Goal: Task Accomplishment & Management: Manage account settings

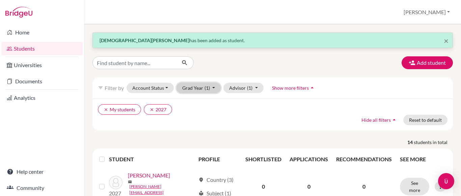
click at [197, 87] on button "Grad Year (1)" at bounding box center [198, 88] width 45 height 10
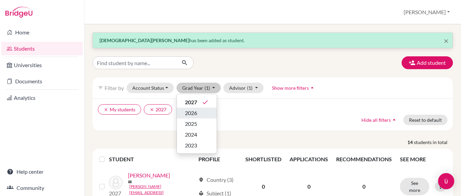
click at [187, 116] on span "2026" at bounding box center [191, 113] width 12 height 8
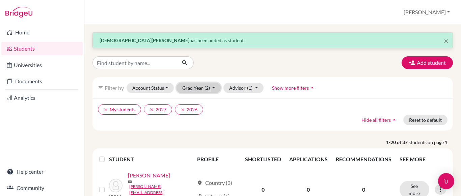
click at [203, 85] on button "Grad Year (2)" at bounding box center [198, 88] width 45 height 10
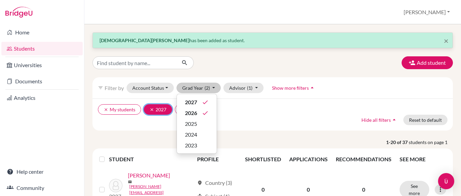
click at [152, 109] on icon "clear" at bounding box center [151, 109] width 5 height 5
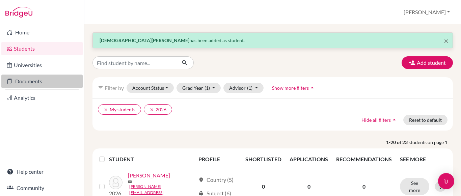
click at [41, 80] on link "Documents" at bounding box center [41, 81] width 81 height 13
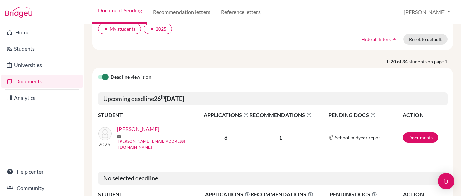
scroll to position [55, 0]
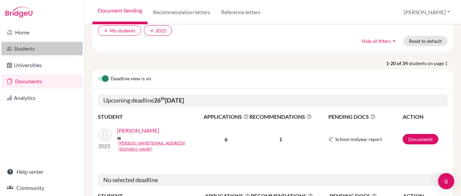
click at [37, 50] on link "Students" at bounding box center [41, 48] width 81 height 13
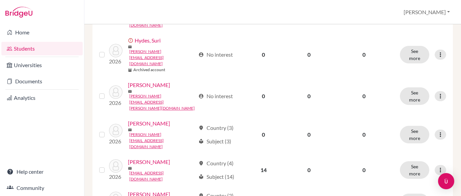
scroll to position [585, 0]
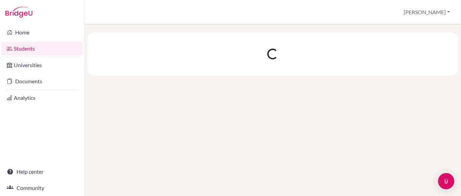
scroll to position [0, 0]
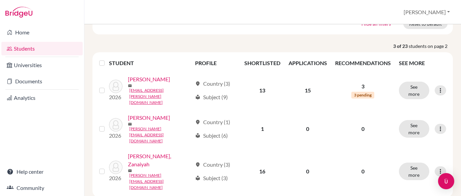
scroll to position [82, 0]
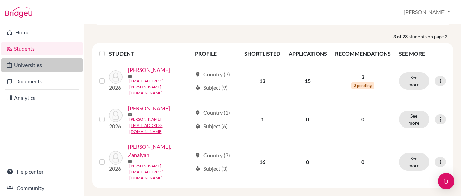
click at [34, 64] on link "Universities" at bounding box center [41, 64] width 81 height 13
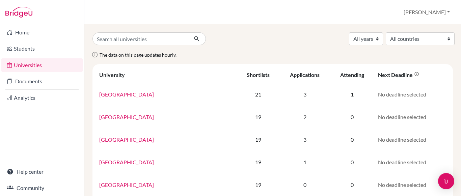
click at [34, 81] on link "Documents" at bounding box center [41, 81] width 81 height 13
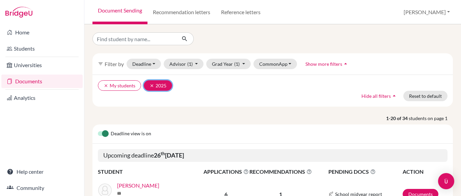
click at [150, 88] on button "clear 2025" at bounding box center [158, 85] width 28 height 10
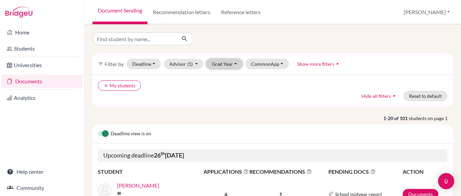
click at [228, 67] on button "Grad Year" at bounding box center [224, 64] width 36 height 10
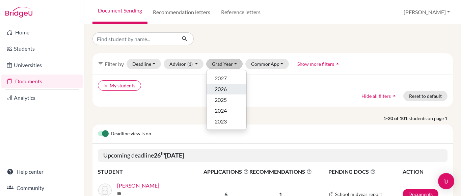
click at [226, 90] on span "2026" at bounding box center [220, 89] width 12 height 8
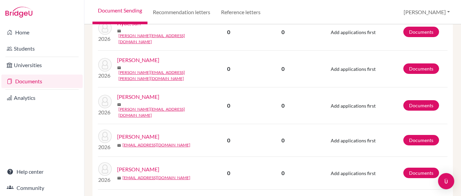
scroll to position [905, 0]
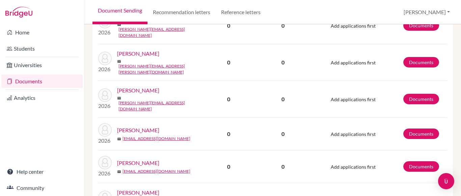
click at [260, 167] on div "filter_list Filter by Deadline - Select a date range Or double click for a sing…" at bounding box center [272, 110] width 376 height 172
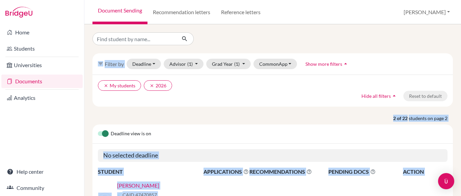
click at [193, 166] on div "No selected deadline" at bounding box center [272, 156] width 360 height 24
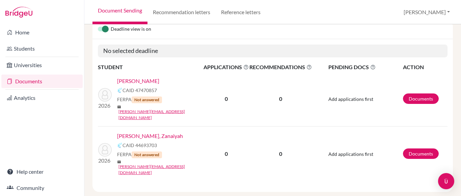
scroll to position [105, 0]
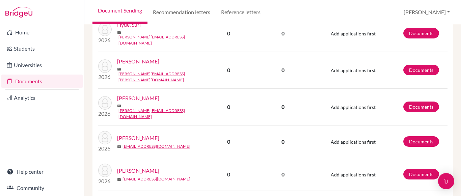
scroll to position [897, 0]
